Goal: Task Accomplishment & Management: Complete application form

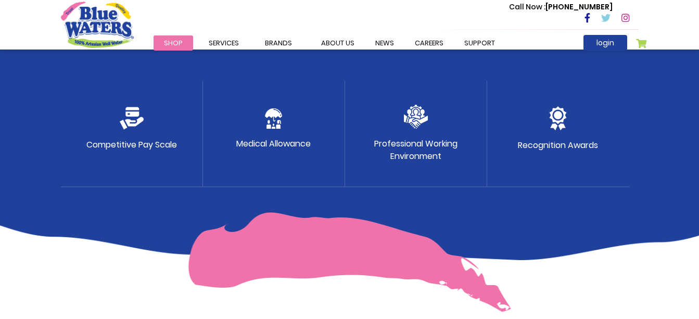
scroll to position [601, 0]
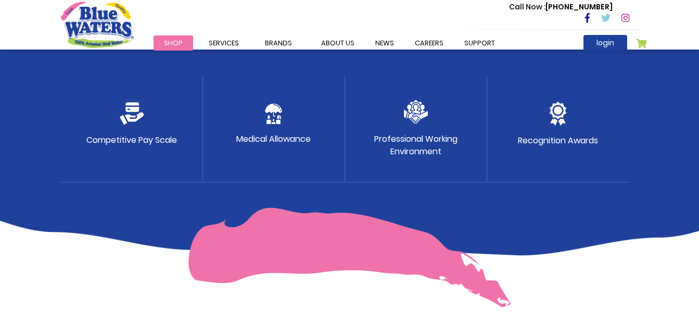
drag, startPoint x: 697, startPoint y: 161, endPoint x: 708, endPoint y: 101, distance: 60.9
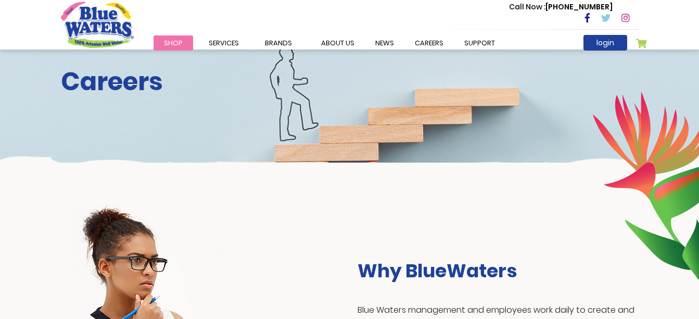
scroll to position [0, 0]
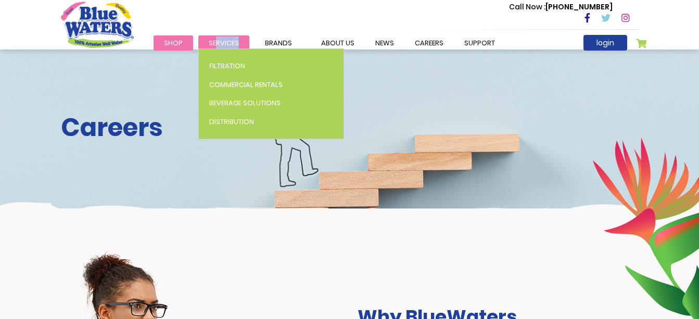
click at [217, 48] on li "Services Filtration Commercial Rentals Beverage Solutions Distribution" at bounding box center [223, 42] width 51 height 12
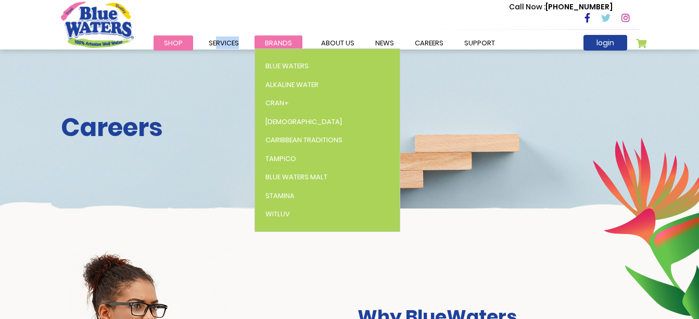
drag, startPoint x: 217, startPoint y: 48, endPoint x: 270, endPoint y: 46, distance: 53.1
click at [270, 46] on span "Brands" at bounding box center [278, 43] width 27 height 10
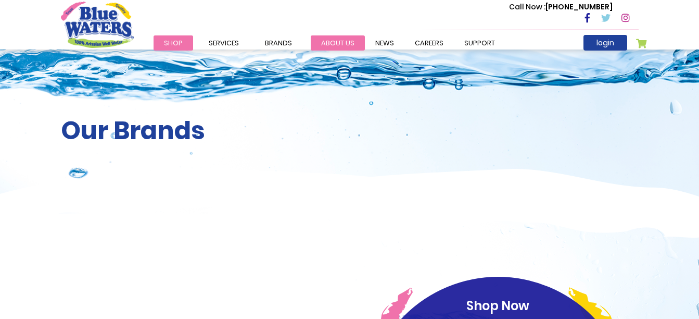
click at [326, 36] on link "about us" at bounding box center [338, 42] width 54 height 15
click at [332, 43] on link "about us" at bounding box center [338, 42] width 54 height 15
click at [425, 44] on link "careers" at bounding box center [428, 42] width 49 height 15
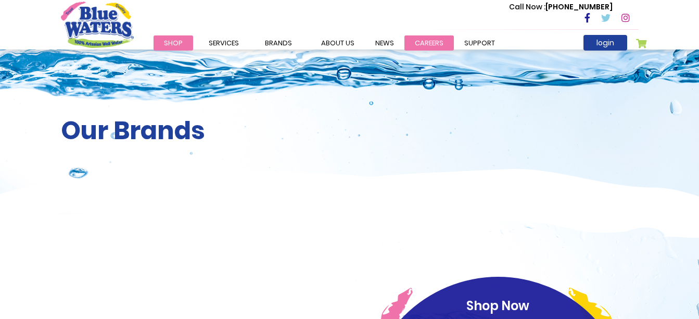
click at [425, 44] on link "careers" at bounding box center [428, 42] width 49 height 15
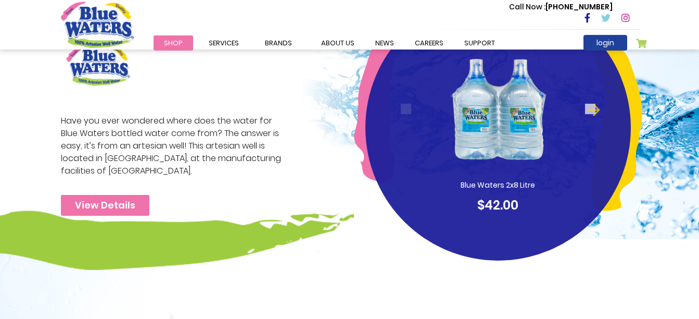
scroll to position [162, 0]
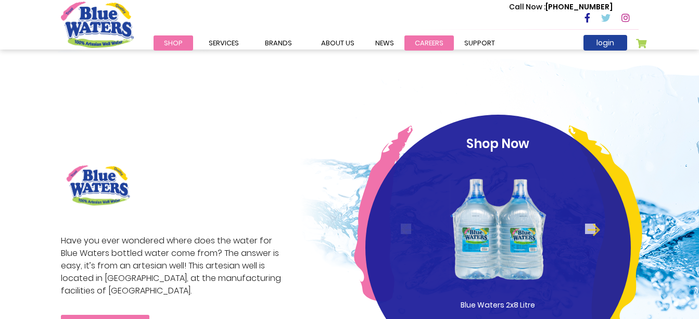
click at [413, 47] on link "careers" at bounding box center [428, 42] width 49 height 15
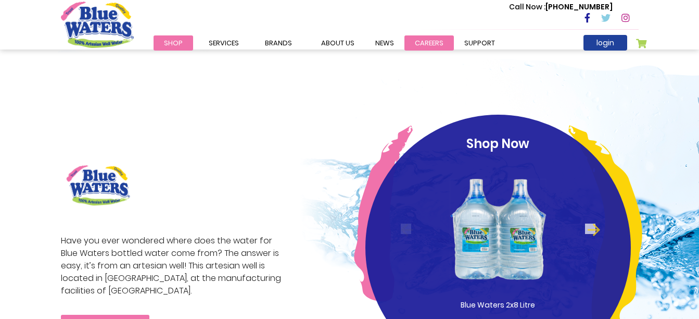
click at [413, 47] on link "careers" at bounding box center [428, 42] width 49 height 15
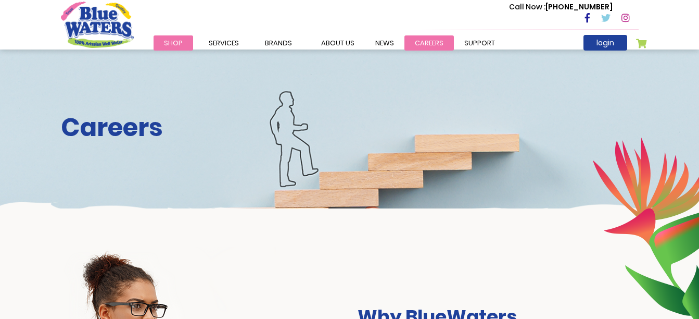
click at [418, 47] on link "careers" at bounding box center [428, 42] width 49 height 15
click at [434, 47] on link "careers" at bounding box center [428, 42] width 49 height 15
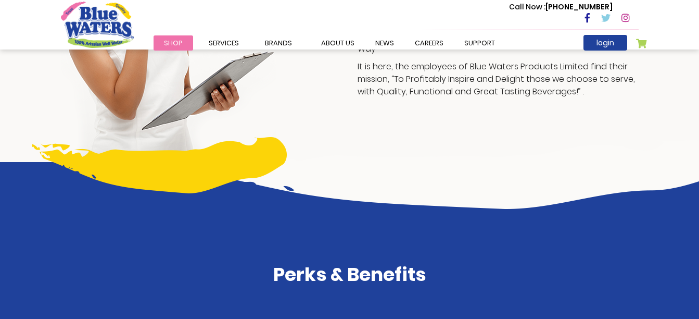
scroll to position [608, 0]
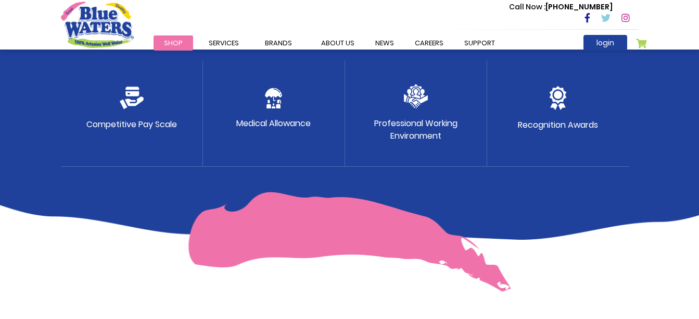
scroll to position [552, 0]
